Goal: Find specific page/section: Find specific page/section

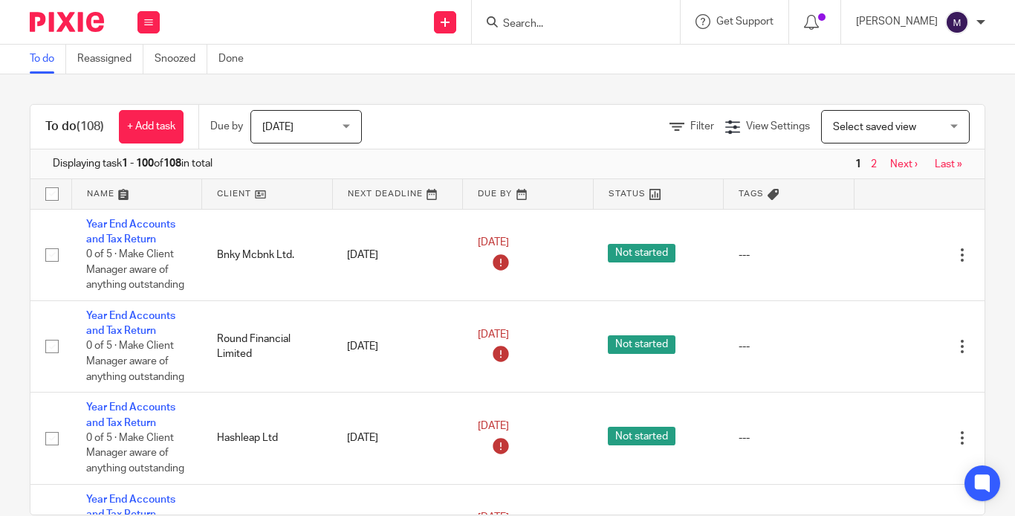
click at [547, 23] on input "Search" at bounding box center [568, 24] width 134 height 13
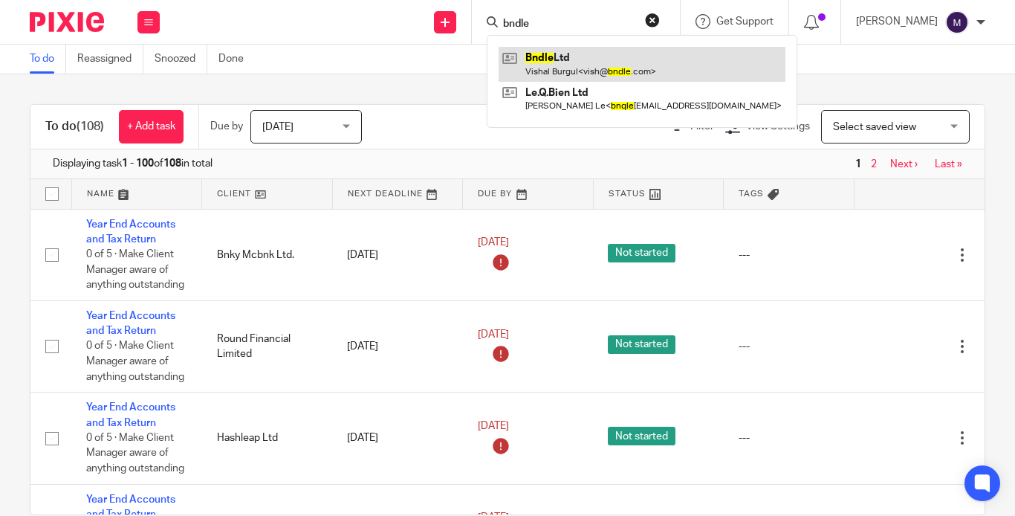
type input "bndle"
click at [577, 50] on link at bounding box center [642, 64] width 287 height 34
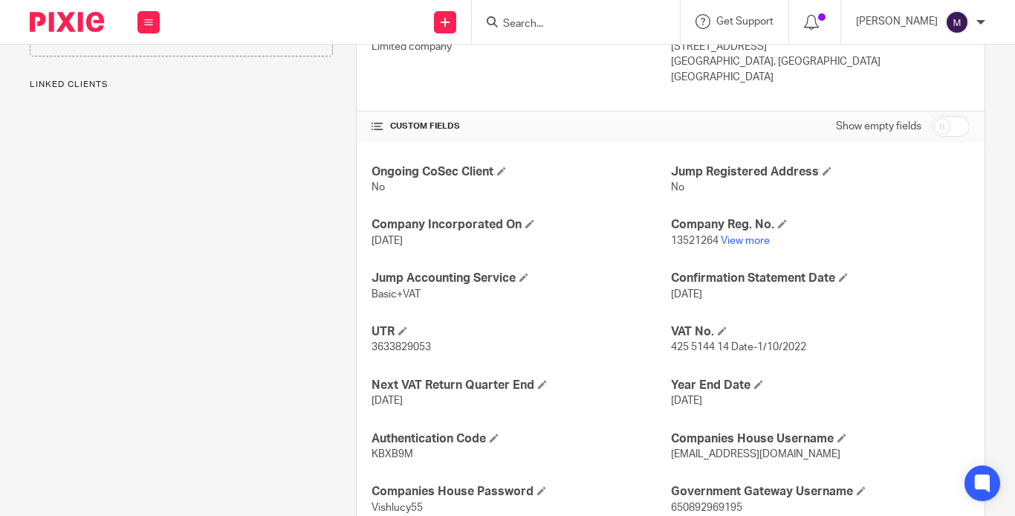
scroll to position [456, 0]
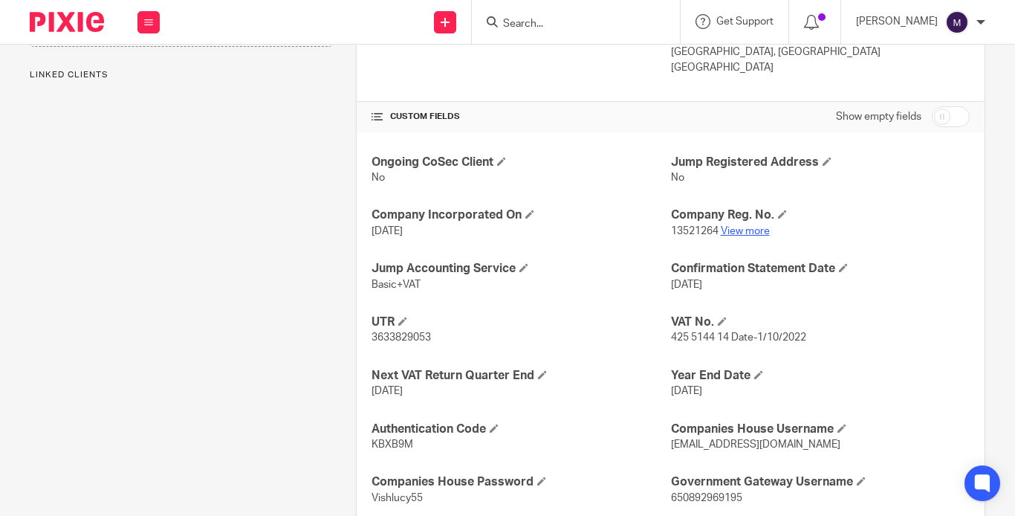
click at [735, 226] on link "View more" at bounding box center [745, 231] width 49 height 10
